Goal: Check status: Check status

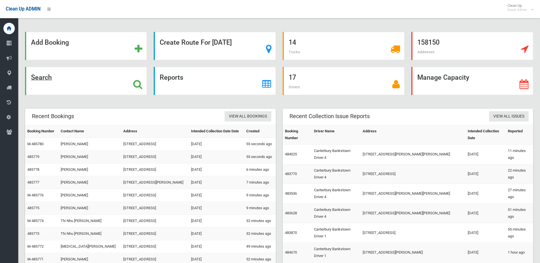
click at [68, 86] on div "Search" at bounding box center [86, 81] width 122 height 28
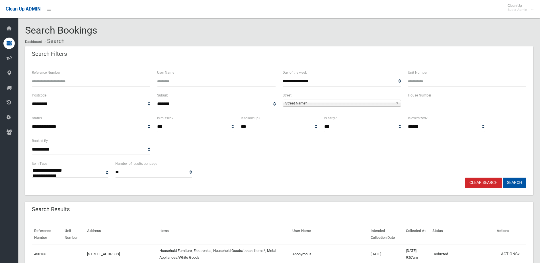
select select
click at [454, 109] on input "text" at bounding box center [467, 104] width 119 height 11
type input "**"
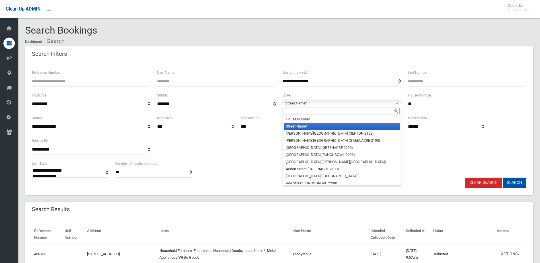
click at [351, 104] on span "Street Name*" at bounding box center [339, 103] width 108 height 7
click at [286, 109] on input "text" at bounding box center [342, 111] width 116 height 7
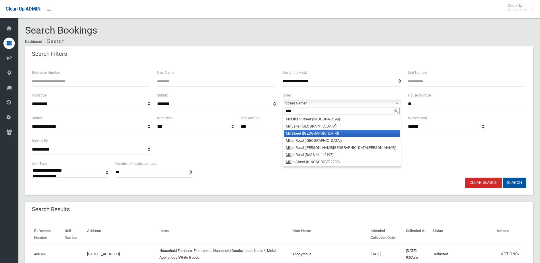
type input "****"
click at [315, 135] on li "Mill Street (HURLSTONE PARK 2193)" at bounding box center [342, 133] width 116 height 7
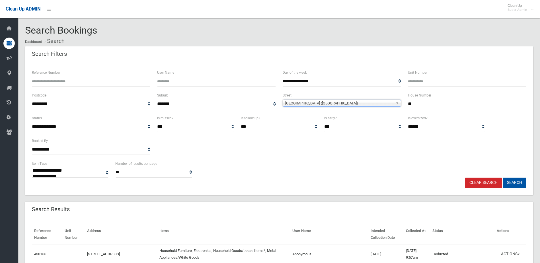
click at [527, 189] on div "**********" at bounding box center [279, 128] width 509 height 133
click at [524, 186] on button "Search" at bounding box center [515, 183] width 24 height 11
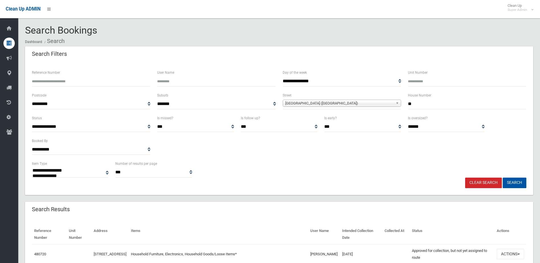
select select
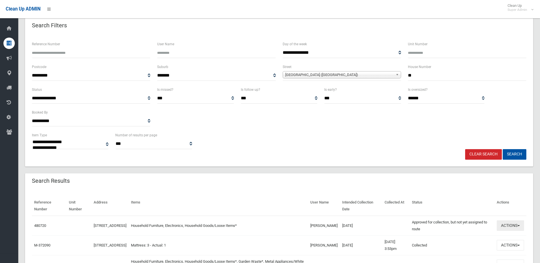
click at [502, 224] on button "Actions" at bounding box center [510, 226] width 27 height 11
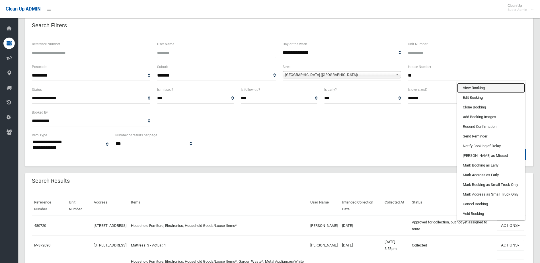
click at [485, 89] on link "View Booking" at bounding box center [492, 88] width 68 height 10
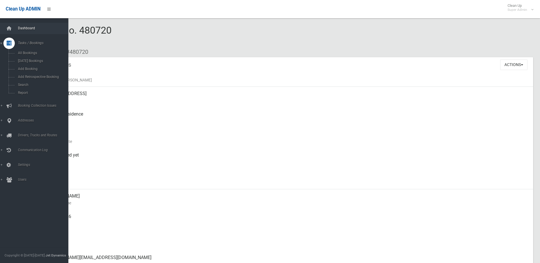
click at [25, 32] on link "Dashboard" at bounding box center [36, 28] width 73 height 11
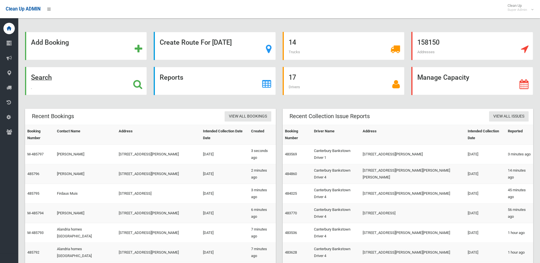
click at [121, 91] on div "Search" at bounding box center [86, 81] width 122 height 28
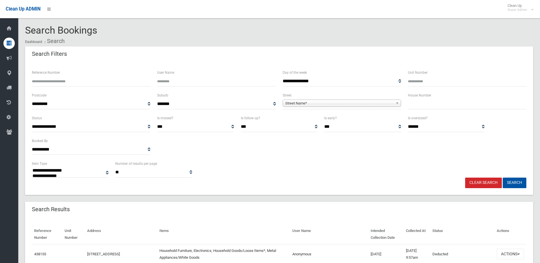
select select
click at [427, 102] on input "text" at bounding box center [467, 104] width 119 height 11
type input "***"
click at [351, 101] on span "Street Name*" at bounding box center [339, 103] width 108 height 7
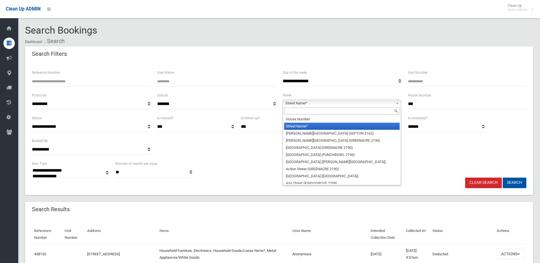
click at [312, 115] on div at bounding box center [342, 111] width 118 height 9
click at [310, 115] on input "text" at bounding box center [342, 111] width 116 height 7
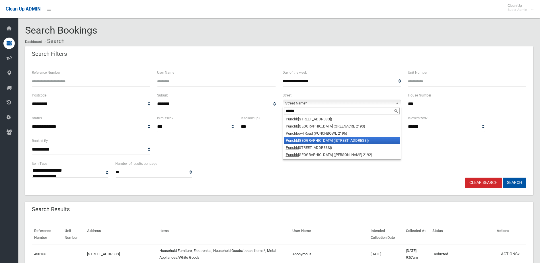
type input "******"
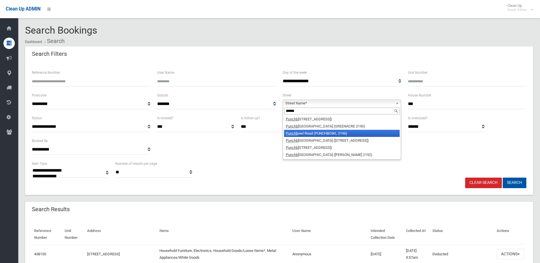
click at [307, 134] on li "Punchb owl Road (PUNCHBOWL 2196)" at bounding box center [342, 133] width 116 height 7
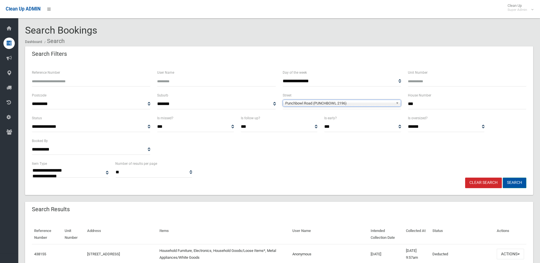
click at [513, 183] on button "Search" at bounding box center [515, 183] width 24 height 11
drag, startPoint x: 427, startPoint y: 100, endPoint x: 346, endPoint y: 101, distance: 80.6
click at [356, 101] on div "**********" at bounding box center [279, 103] width 502 height 23
type input "**"
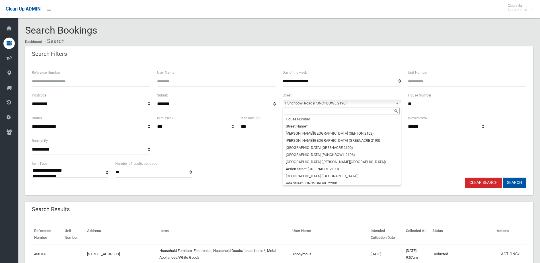
click at [299, 105] on span "Punchbowl Road (PUNCHBOWL 2196)" at bounding box center [339, 103] width 108 height 7
click at [288, 113] on input "text" at bounding box center [342, 111] width 116 height 7
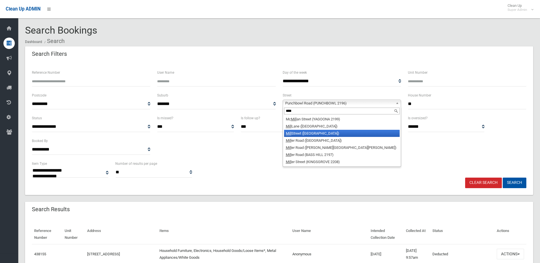
type input "****"
click at [297, 133] on li "Mill Street (HURLSTONE PARK 2193)" at bounding box center [342, 133] width 116 height 7
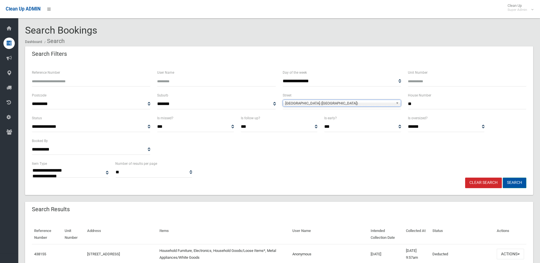
click at [515, 181] on button "Search" at bounding box center [515, 183] width 24 height 11
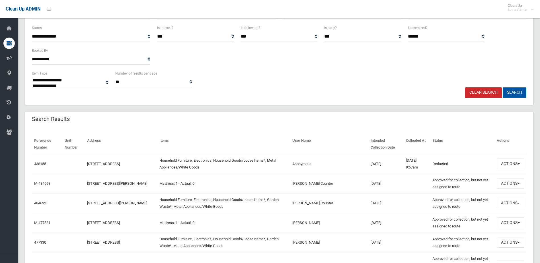
scroll to position [114, 0]
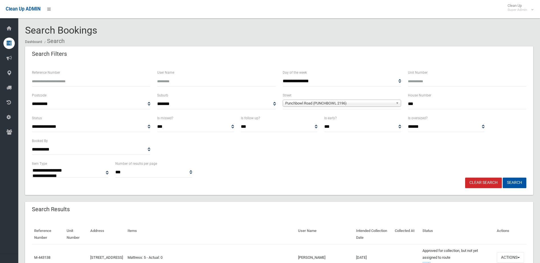
select select
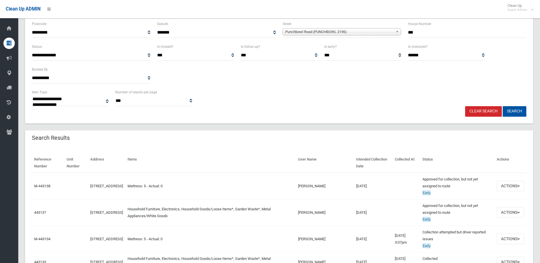
scroll to position [114, 0]
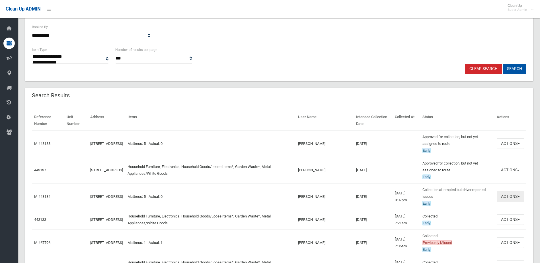
click at [514, 194] on button "Actions" at bounding box center [510, 196] width 27 height 11
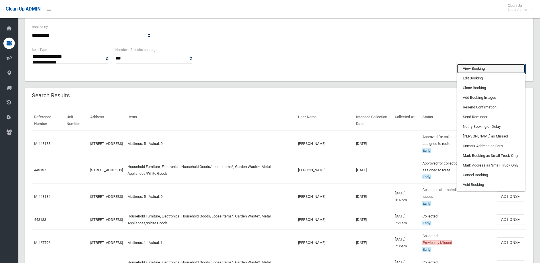
click at [480, 67] on link "View Booking" at bounding box center [492, 69] width 68 height 10
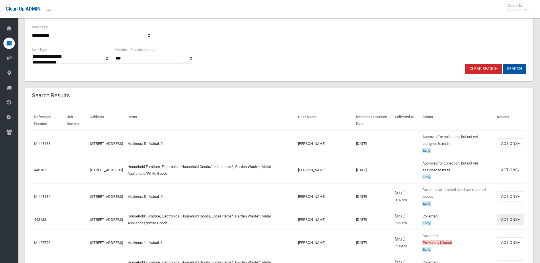
click at [515, 221] on button "Actions" at bounding box center [510, 220] width 27 height 11
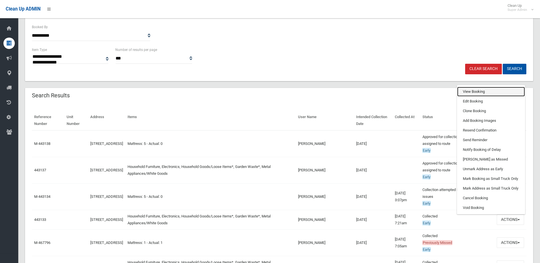
click at [479, 88] on link "View Booking" at bounding box center [492, 92] width 68 height 10
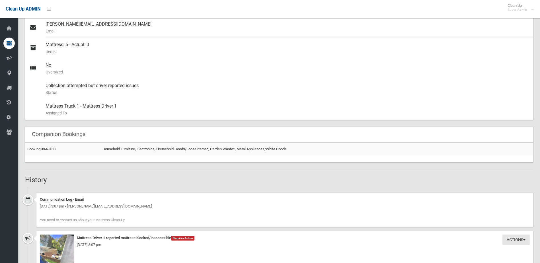
scroll to position [313, 0]
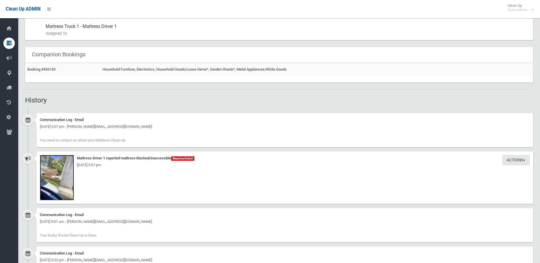
click at [68, 182] on img at bounding box center [57, 178] width 34 height 46
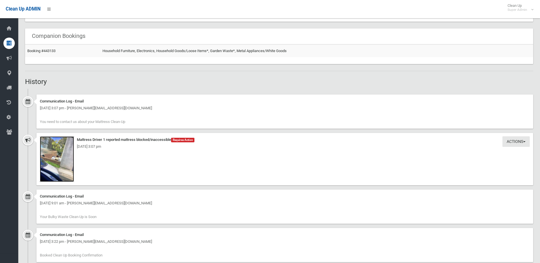
scroll to position [242, 0]
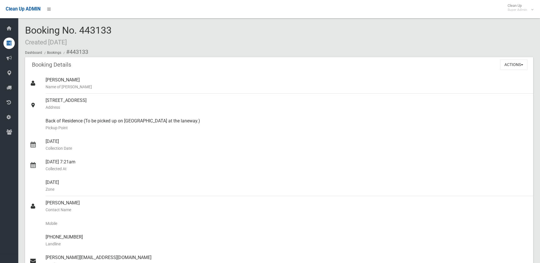
scroll to position [313, 0]
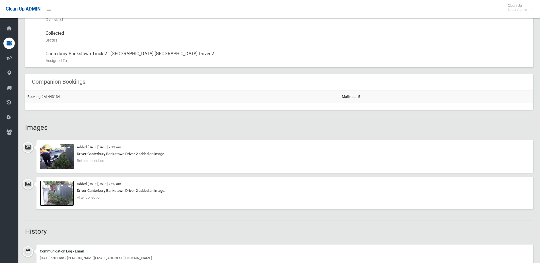
click at [66, 189] on img at bounding box center [57, 194] width 34 height 26
click at [64, 150] on img at bounding box center [57, 157] width 34 height 26
click at [31, 98] on link "Booking #M-443134" at bounding box center [43, 97] width 32 height 4
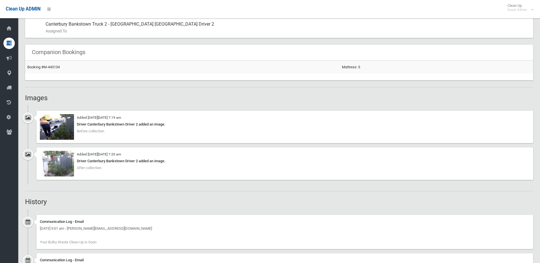
scroll to position [399, 0]
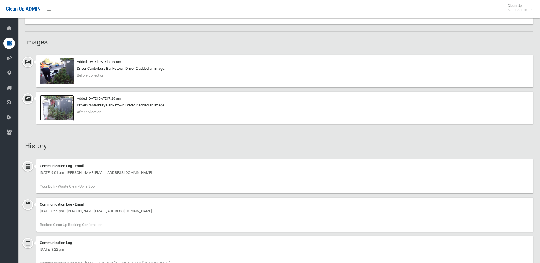
click at [54, 104] on img at bounding box center [57, 108] width 34 height 26
click at [65, 76] on img at bounding box center [57, 71] width 34 height 26
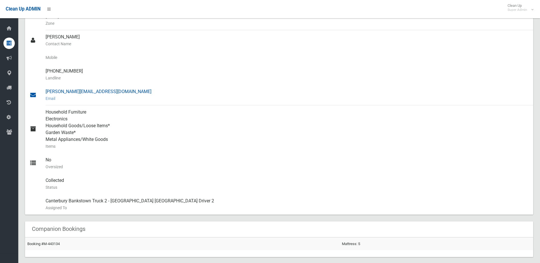
scroll to position [114, 0]
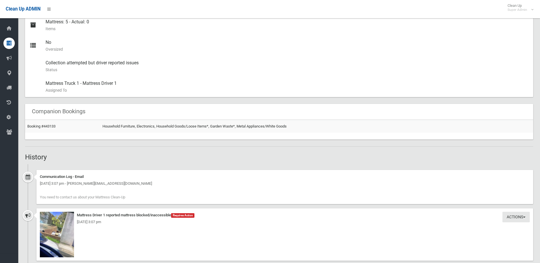
scroll to position [370, 0]
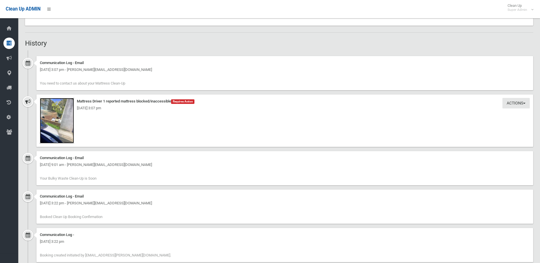
click at [61, 131] on img at bounding box center [57, 121] width 34 height 46
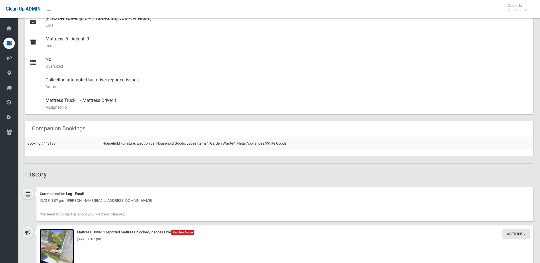
scroll to position [342, 0]
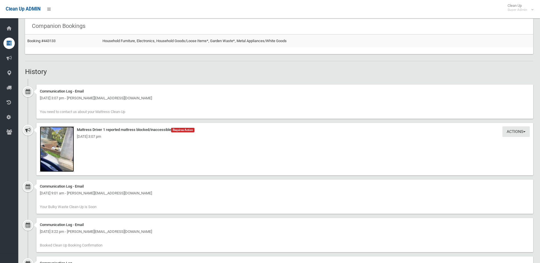
click at [61, 153] on img at bounding box center [57, 150] width 34 height 46
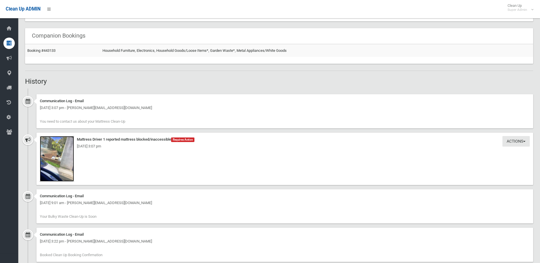
scroll to position [270, 0]
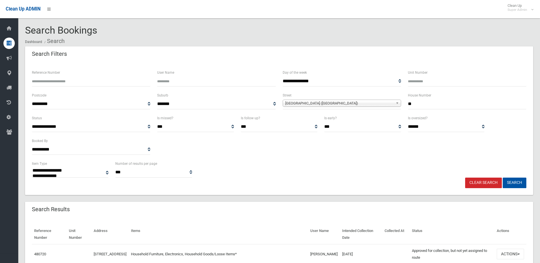
select select
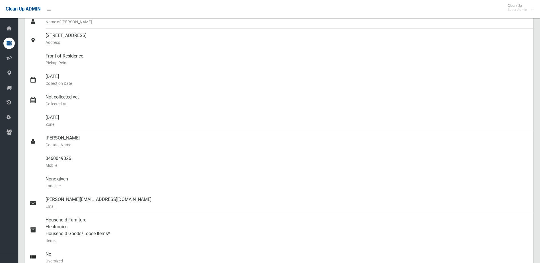
scroll to position [85, 0]
